Goal: Transaction & Acquisition: Purchase product/service

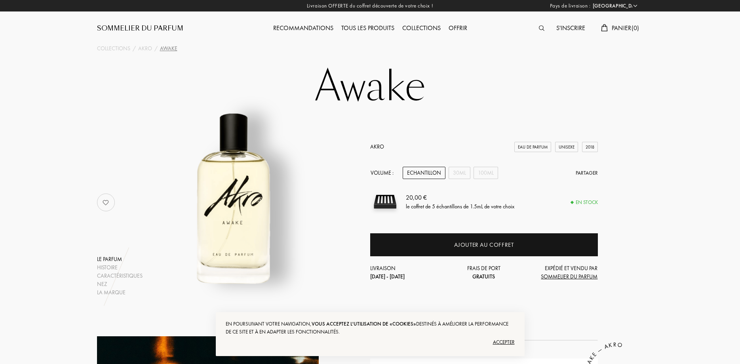
select select "FR"
click at [506, 342] on div "Accepter" at bounding box center [370, 342] width 289 height 13
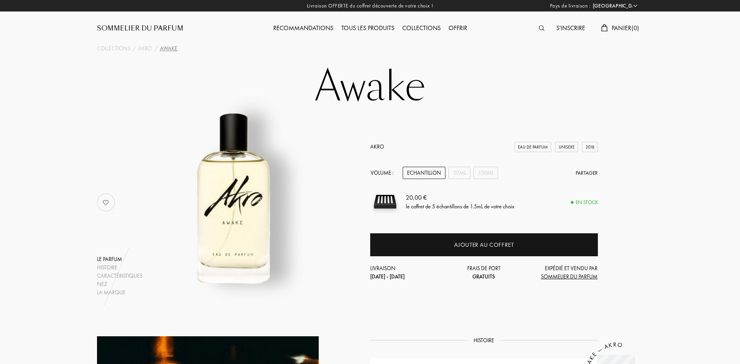
click at [418, 173] on div "Echantillon" at bounding box center [424, 173] width 43 height 12
drag, startPoint x: 477, startPoint y: 244, endPoint x: 461, endPoint y: 226, distance: 23.3
click at [461, 226] on div "Akro Eau de Parfum Unisexe 2018 Volume : Echantillon 30mL 100mL Partager 20,00 …" at bounding box center [484, 211] width 228 height 138
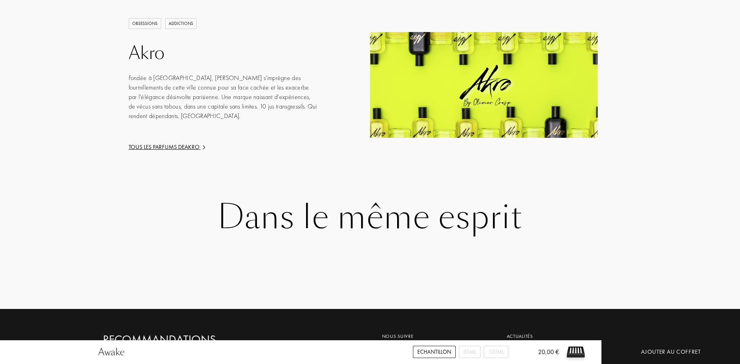
scroll to position [1150, 0]
click at [146, 142] on div "Tous les parfums de Akro" at bounding box center [224, 146] width 190 height 9
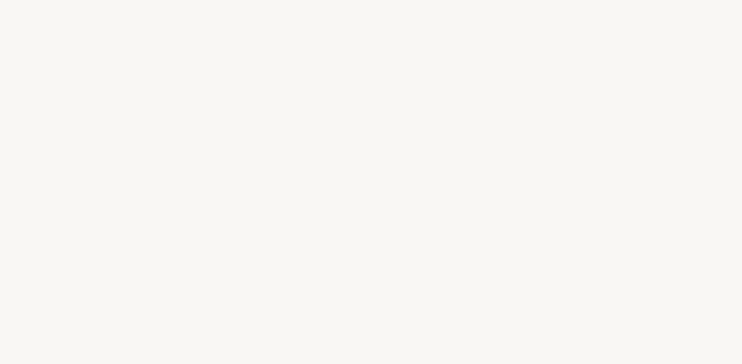
select select "FR"
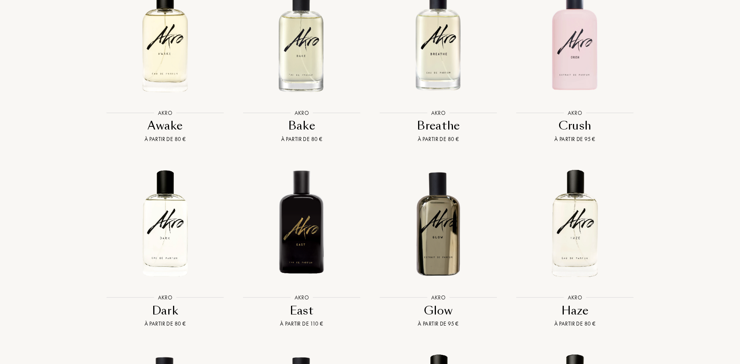
scroll to position [731, 0]
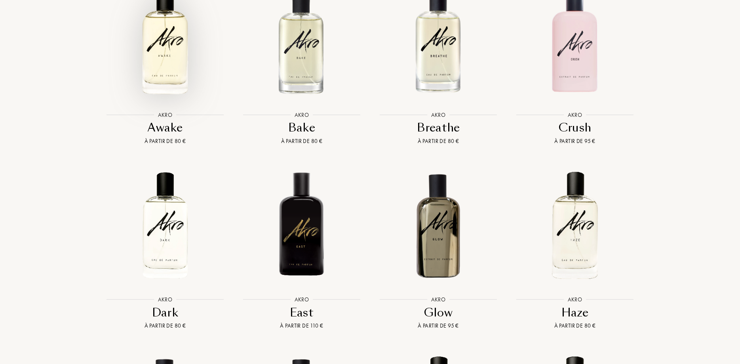
click at [155, 47] on img at bounding box center [165, 40] width 123 height 123
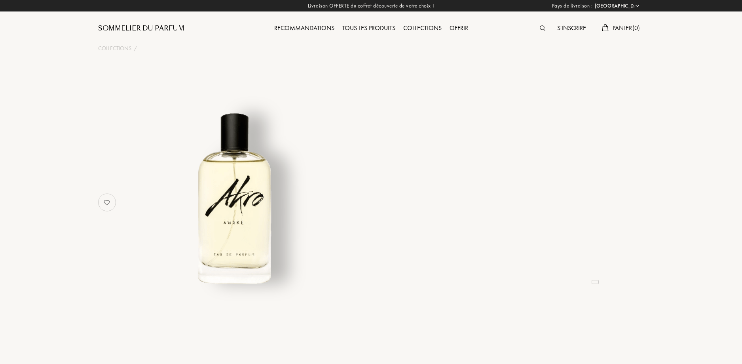
select select "FR"
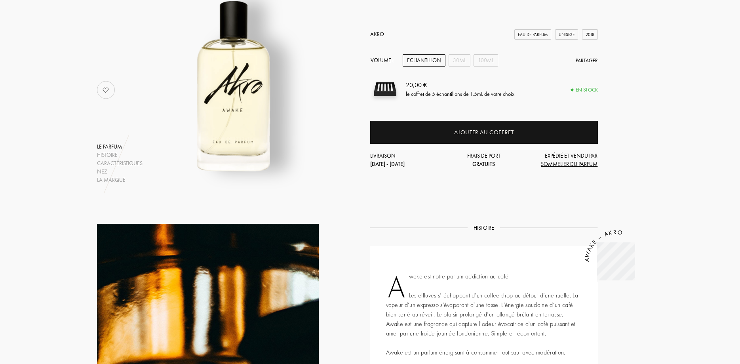
scroll to position [110, 0]
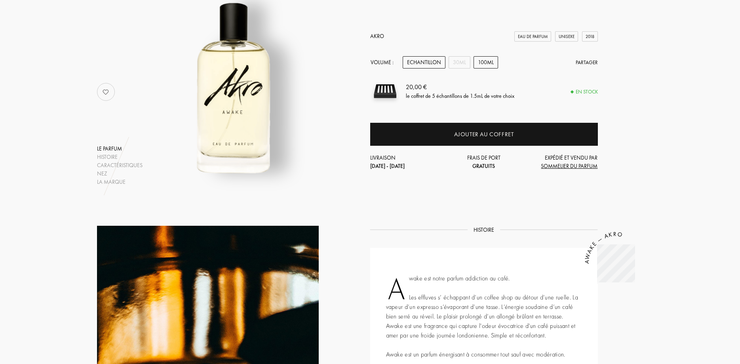
click at [478, 61] on div "100mL" at bounding box center [485, 62] width 25 height 12
click at [458, 64] on div "30mL" at bounding box center [459, 62] width 22 height 12
